Goal: Transaction & Acquisition: Purchase product/service

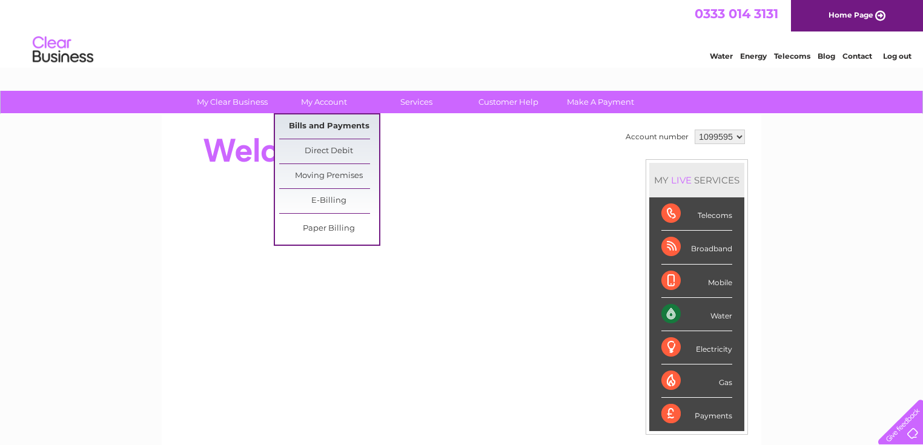
click at [314, 128] on link "Bills and Payments" at bounding box center [329, 126] width 100 height 24
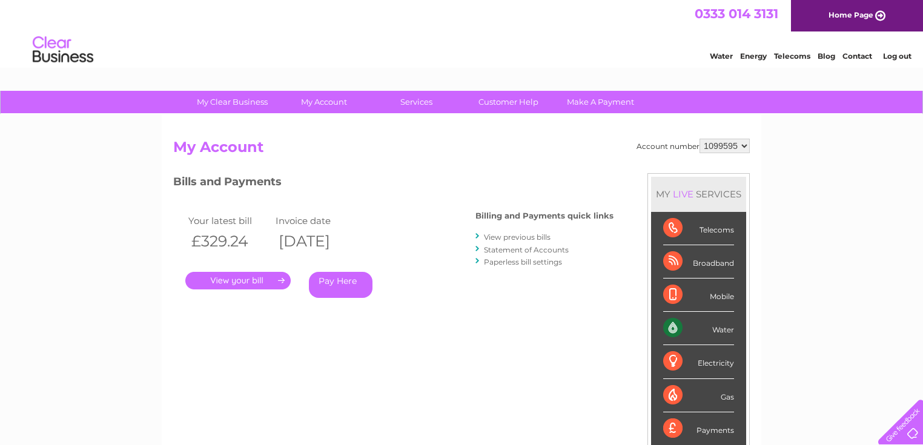
click at [247, 286] on link "." at bounding box center [237, 281] width 105 height 18
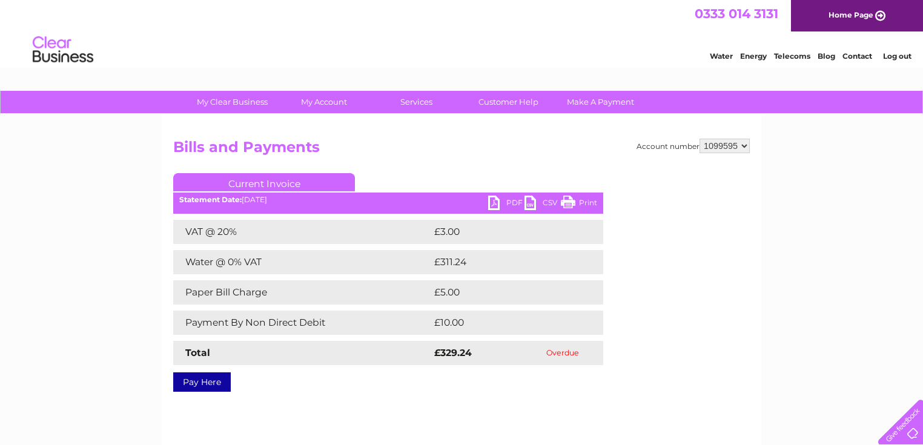
click at [203, 383] on link "Pay Here" at bounding box center [202, 381] width 58 height 19
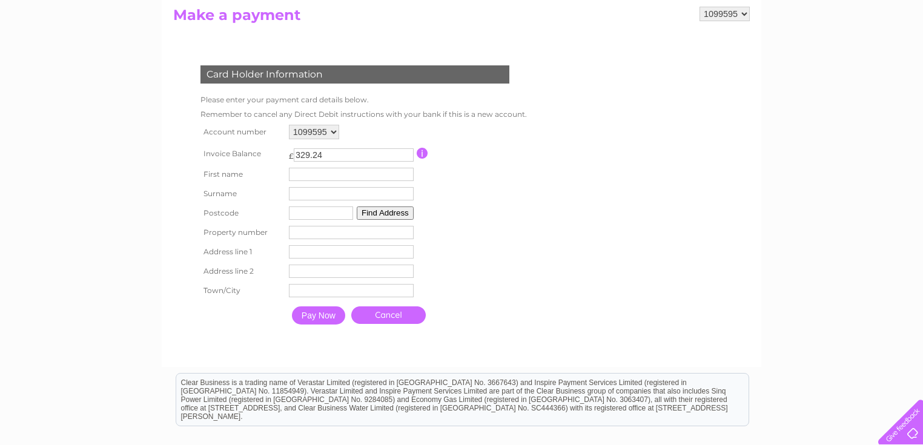
scroll to position [174, 0]
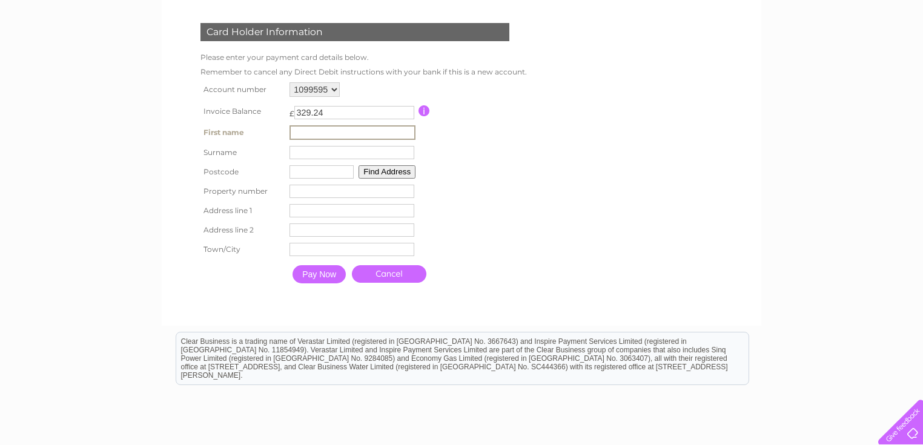
click at [309, 133] on input "text" at bounding box center [352, 132] width 126 height 15
type input "JINPING"
type input "HO"
type input "SS14 1EU"
type input "Canton House"
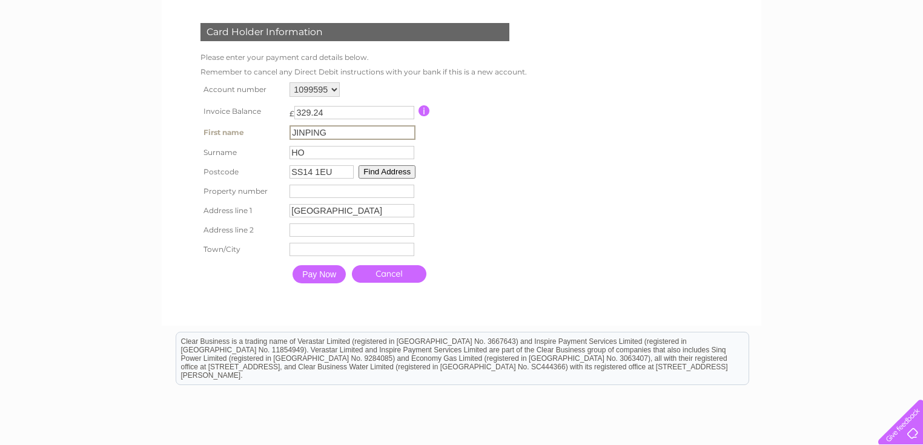
type input "61 Southernhay"
type input "Basildon"
click at [572, 225] on form "1099595 Make a payment Card Holder Information Please enter your payment card d…" at bounding box center [461, 138] width 577 height 348
click at [298, 230] on input "61 Southernhay" at bounding box center [351, 228] width 125 height 13
click at [298, 230] on input "1 Southernhay" at bounding box center [352, 229] width 126 height 15
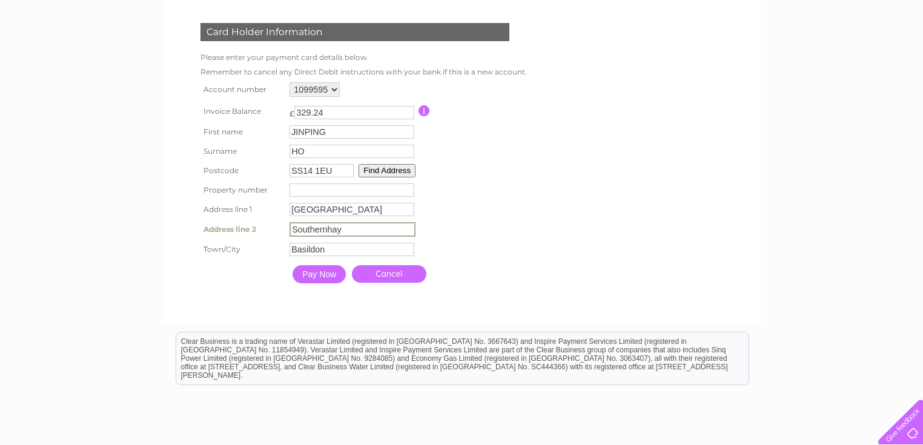
type input "Southernhay"
click at [306, 187] on input "number" at bounding box center [351, 189] width 125 height 13
type input "61"
click at [612, 204] on form "1099595 Make a payment Card Holder Information Please enter your payment card d…" at bounding box center [461, 138] width 577 height 348
click at [326, 272] on input "Pay Now" at bounding box center [318, 273] width 53 height 18
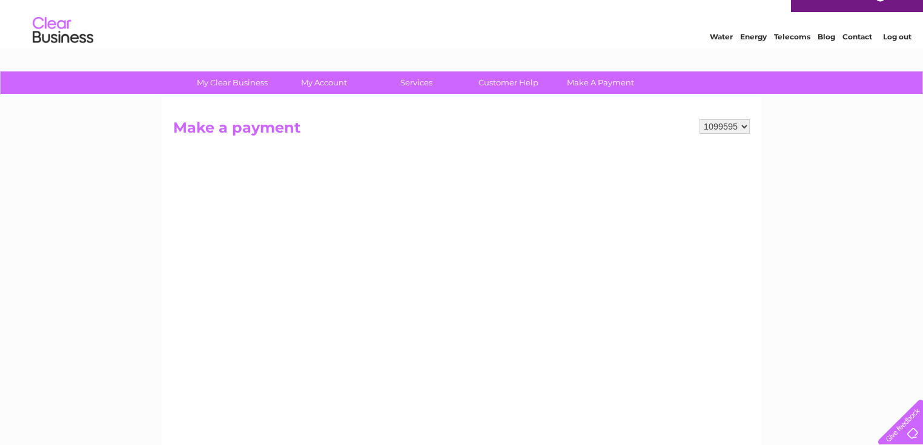
scroll to position [39, 0]
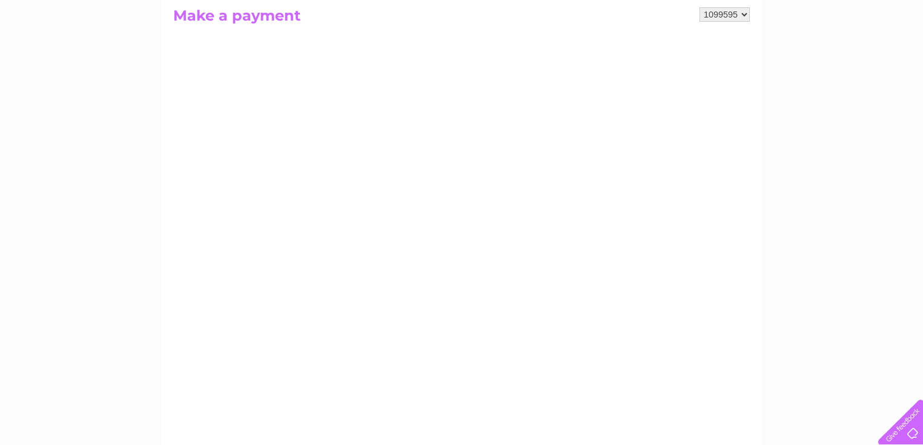
scroll to position [155, 0]
click at [807, 300] on div "My Clear Business Login Details My Details My Preferences Link Account My Accou…" at bounding box center [461, 360] width 923 height 848
click at [781, 257] on div "My Clear Business Login Details My Details My Preferences Link Account My Accou…" at bounding box center [461, 302] width 923 height 848
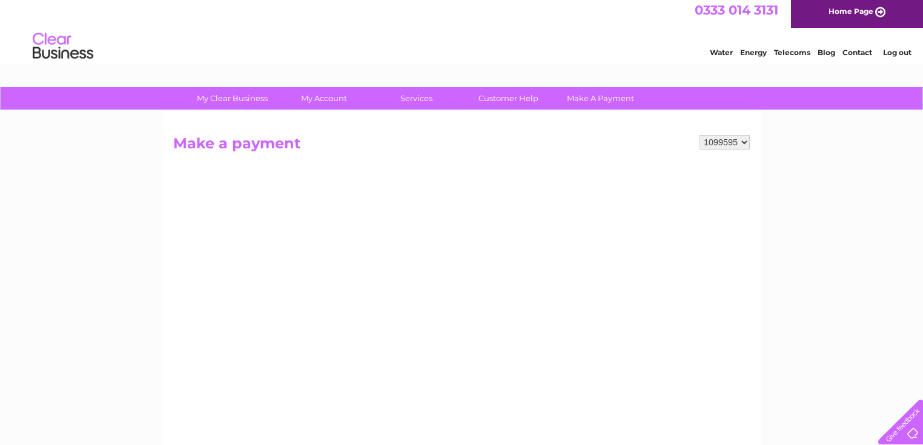
scroll to position [0, 0]
